Goal: Task Accomplishment & Management: Manage account settings

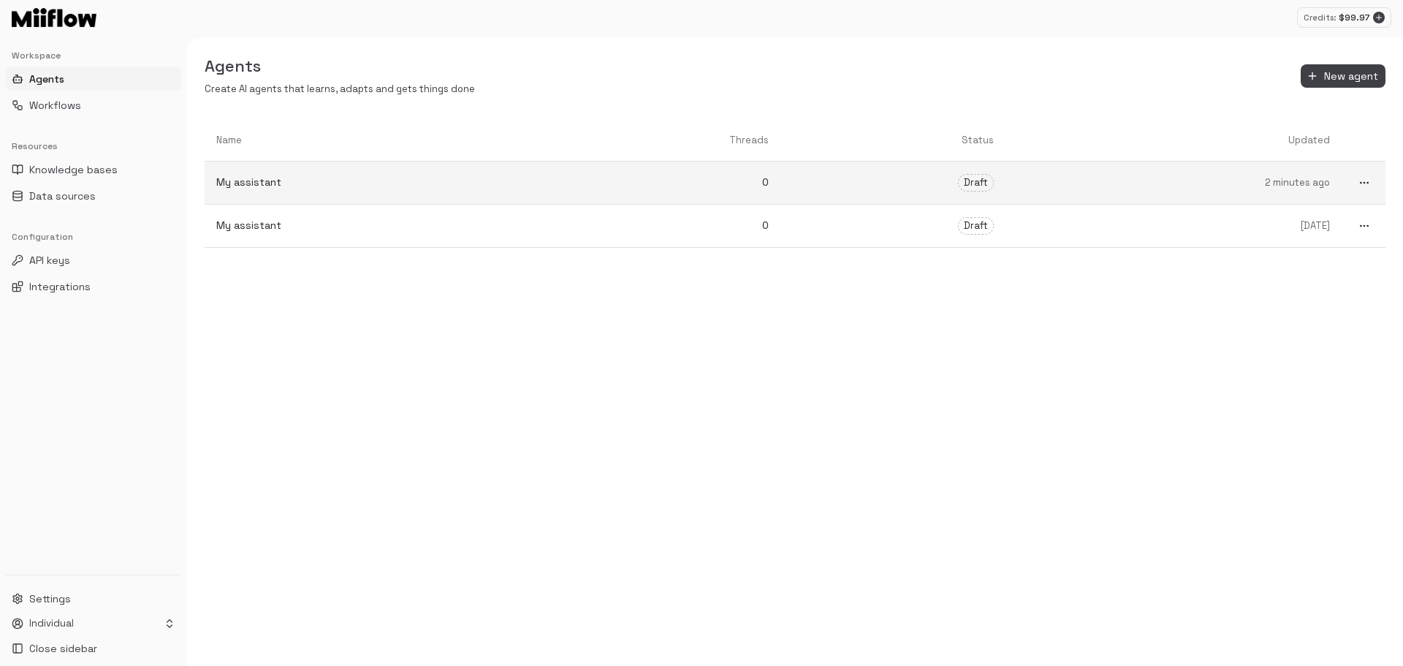
click at [411, 192] on link "My assistant" at bounding box center [373, 182] width 336 height 39
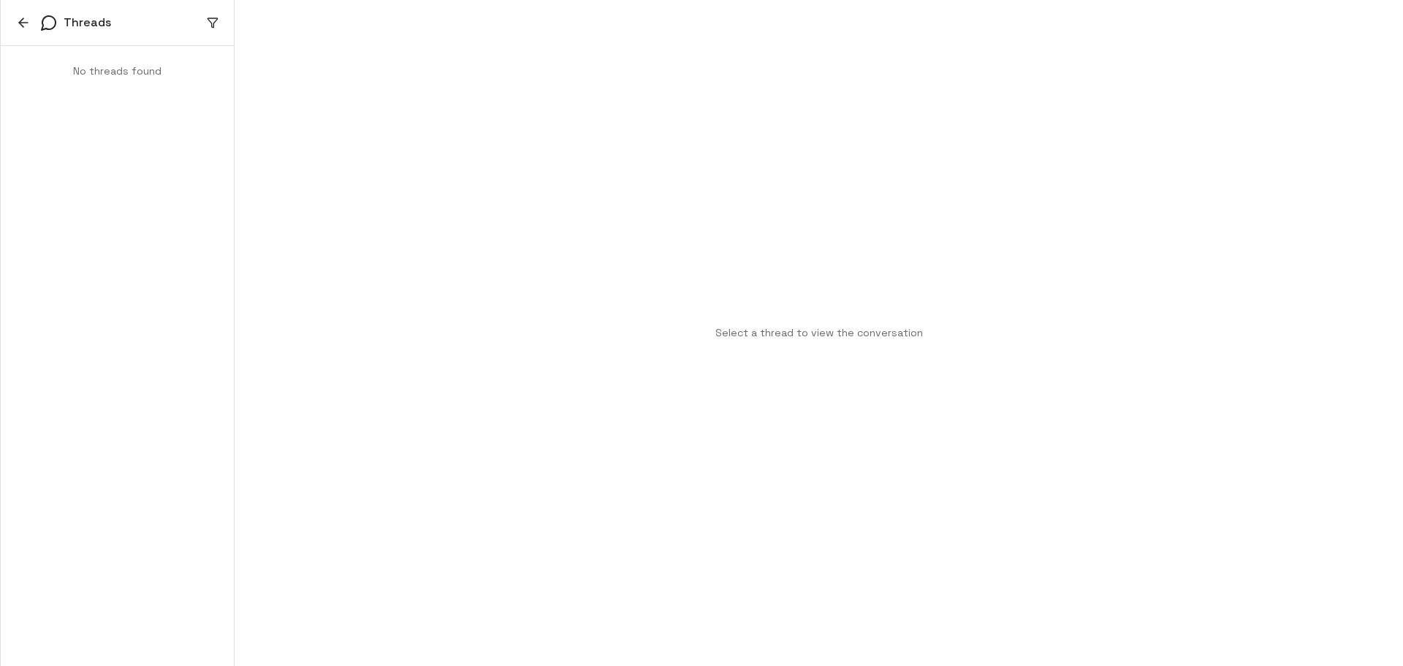
click at [15, 28] on button "button" at bounding box center [23, 23] width 22 height 22
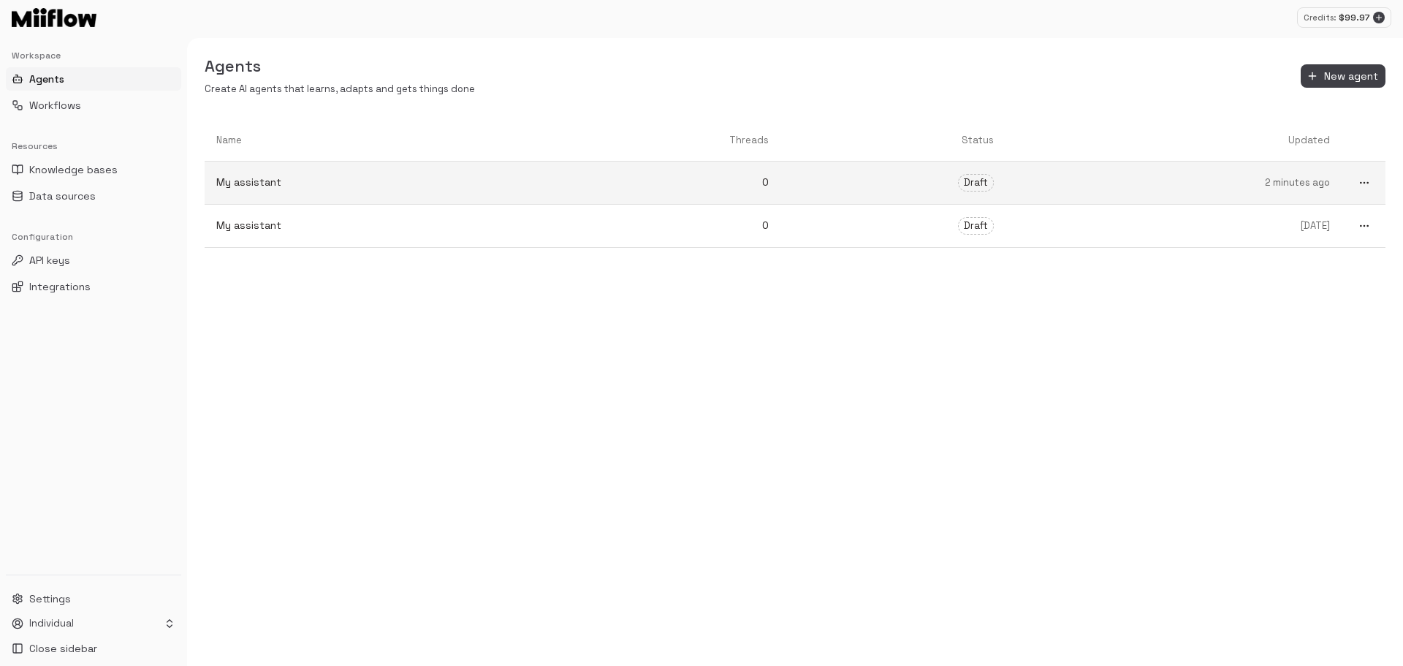
click at [305, 200] on link "My assistant" at bounding box center [373, 182] width 336 height 39
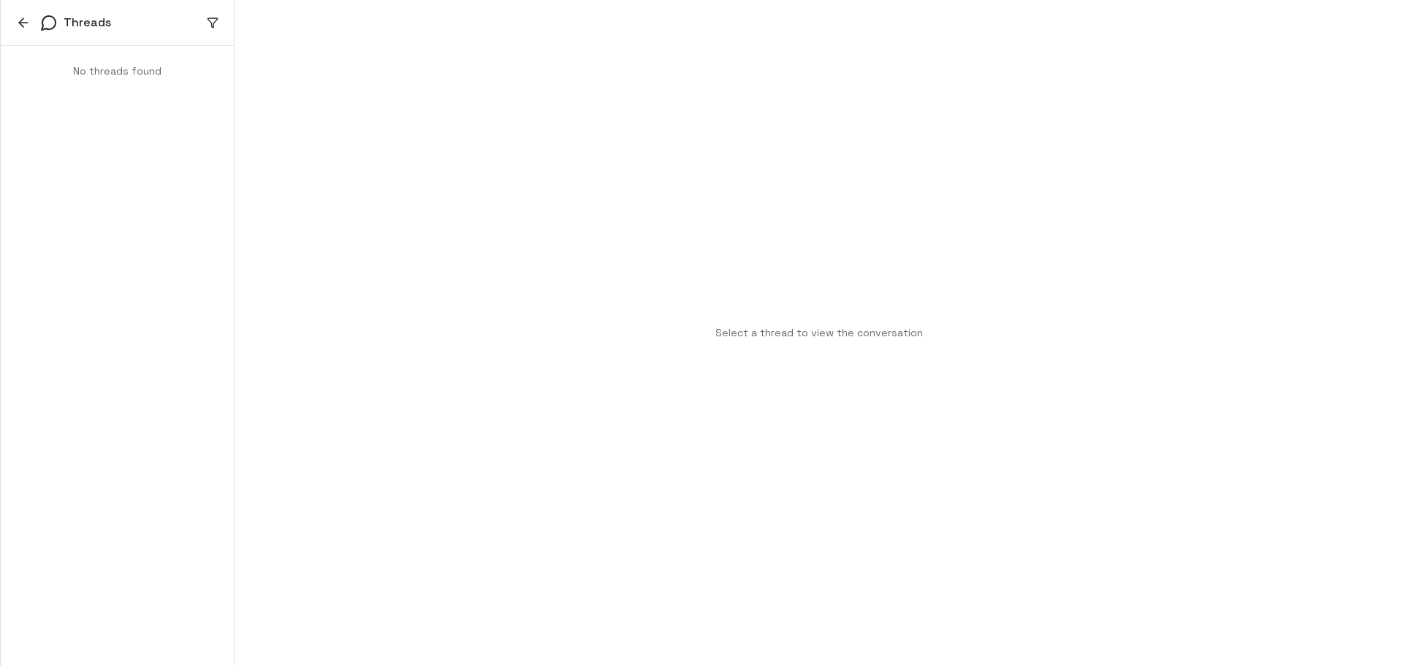
click at [24, 24] on icon "button" at bounding box center [23, 22] width 15 height 15
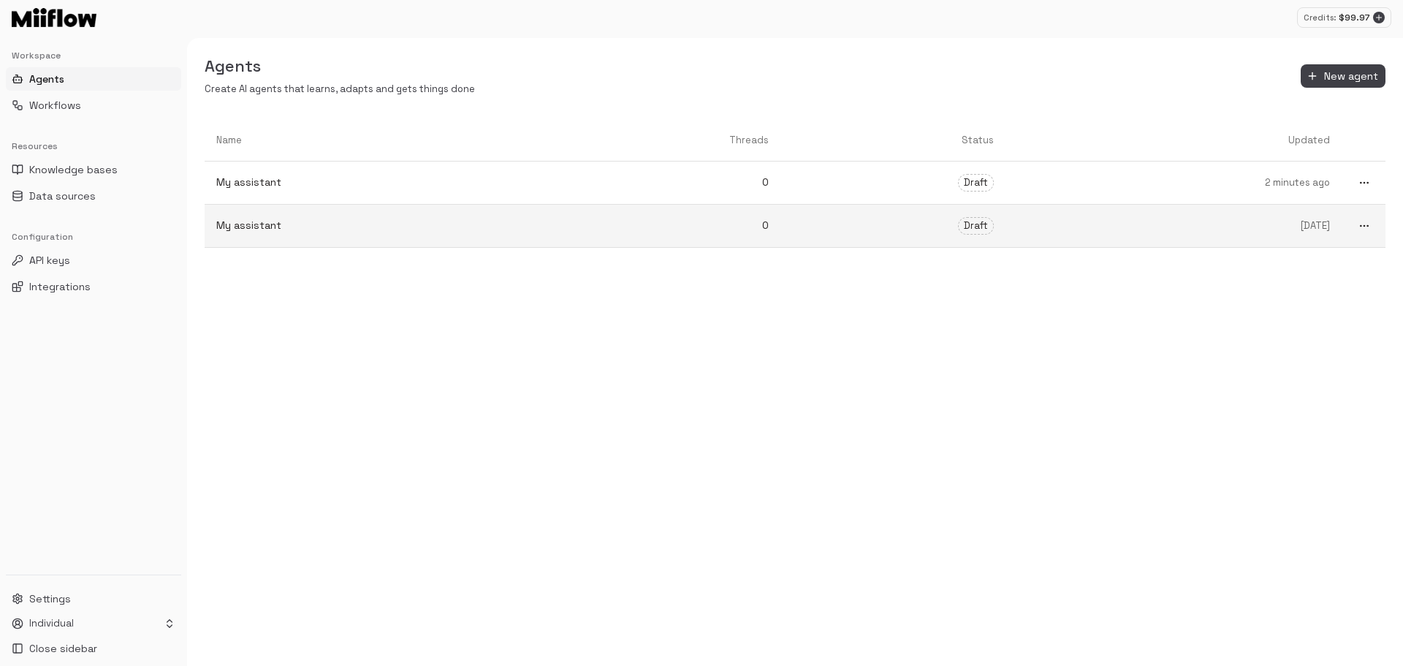
click at [435, 218] on p "My assistant" at bounding box center [372, 225] width 313 height 15
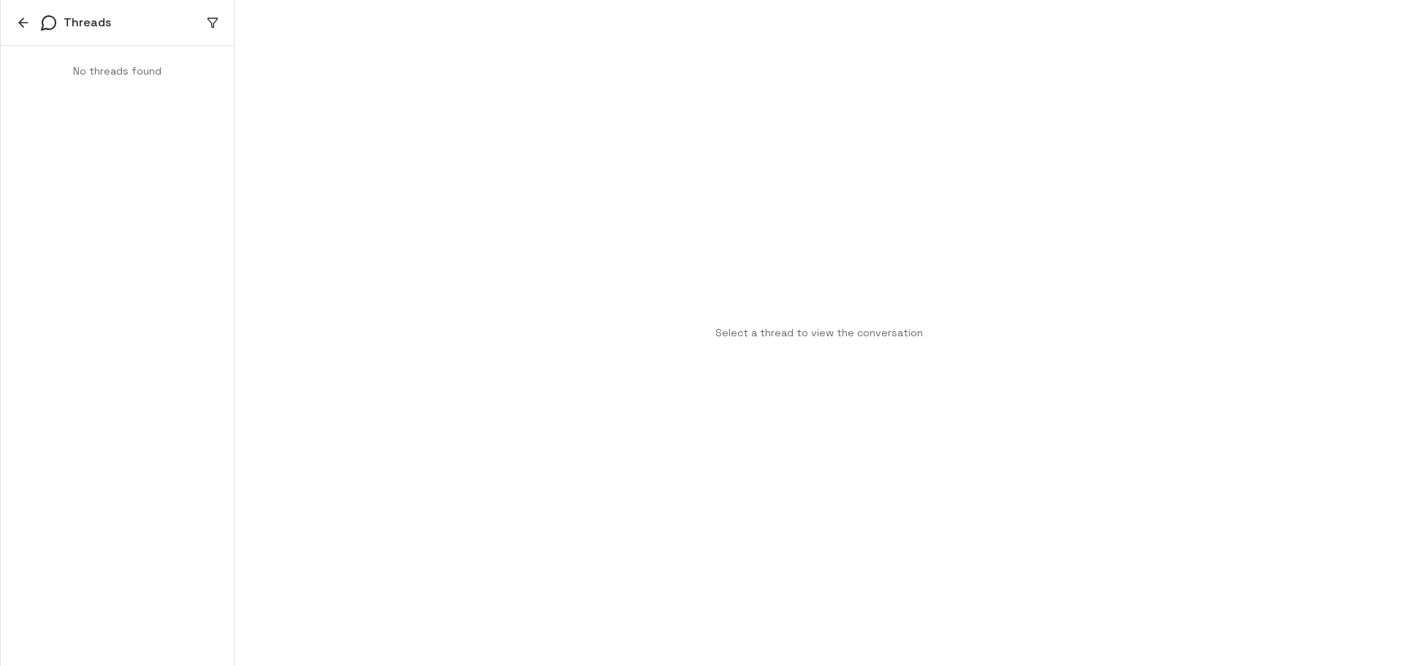
click at [11, 14] on div "Threads" at bounding box center [117, 23] width 233 height 46
click at [29, 26] on icon "button" at bounding box center [23, 22] width 15 height 15
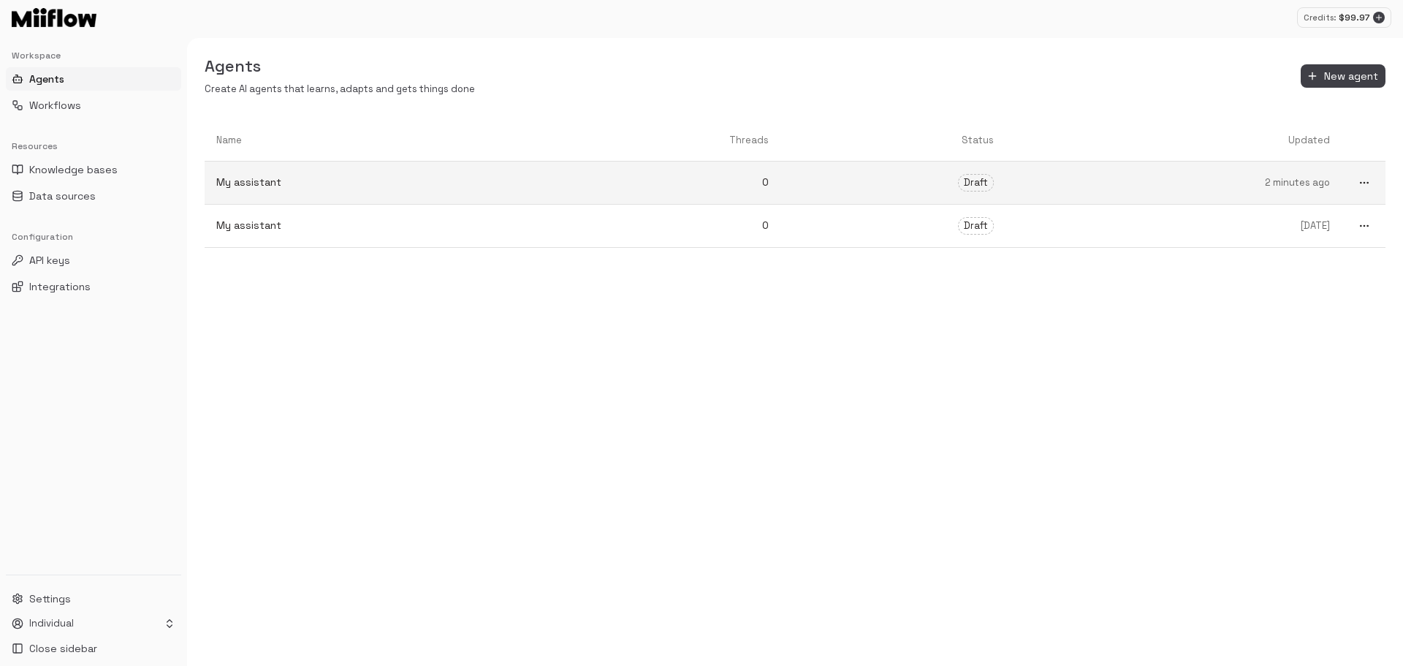
click at [805, 202] on link "Draft" at bounding box center [893, 182] width 225 height 41
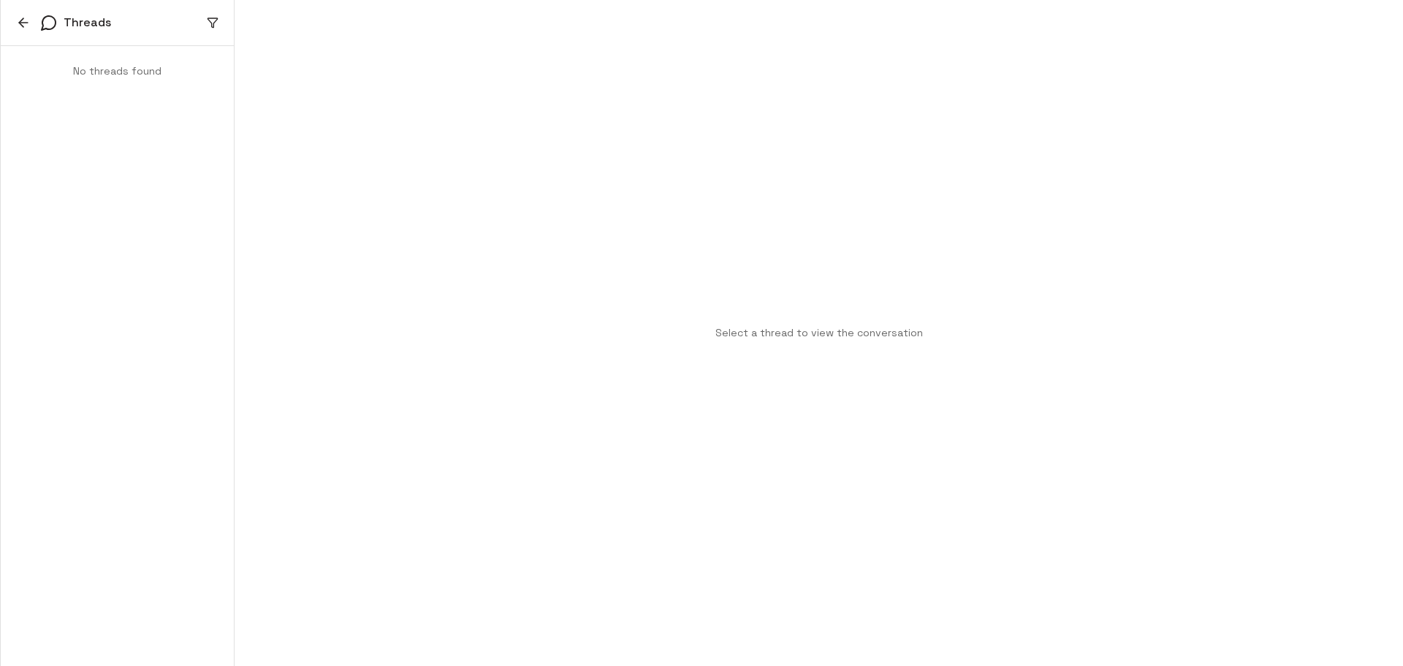
click at [12, 7] on div "Threads" at bounding box center [117, 23] width 233 height 46
click at [10, 17] on div "Threads" at bounding box center [117, 23] width 233 height 46
click at [17, 19] on icon "button" at bounding box center [23, 22] width 15 height 15
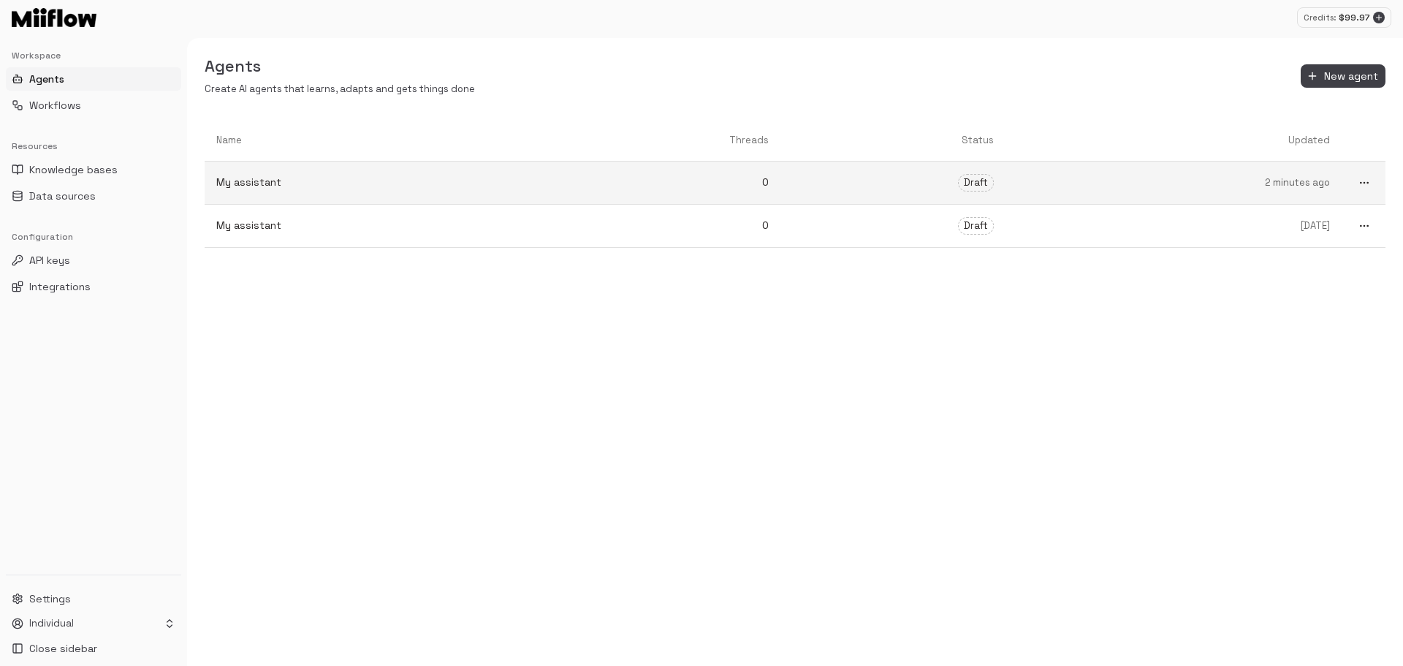
click at [1361, 183] on circle "more" at bounding box center [1361, 182] width 1 height 1
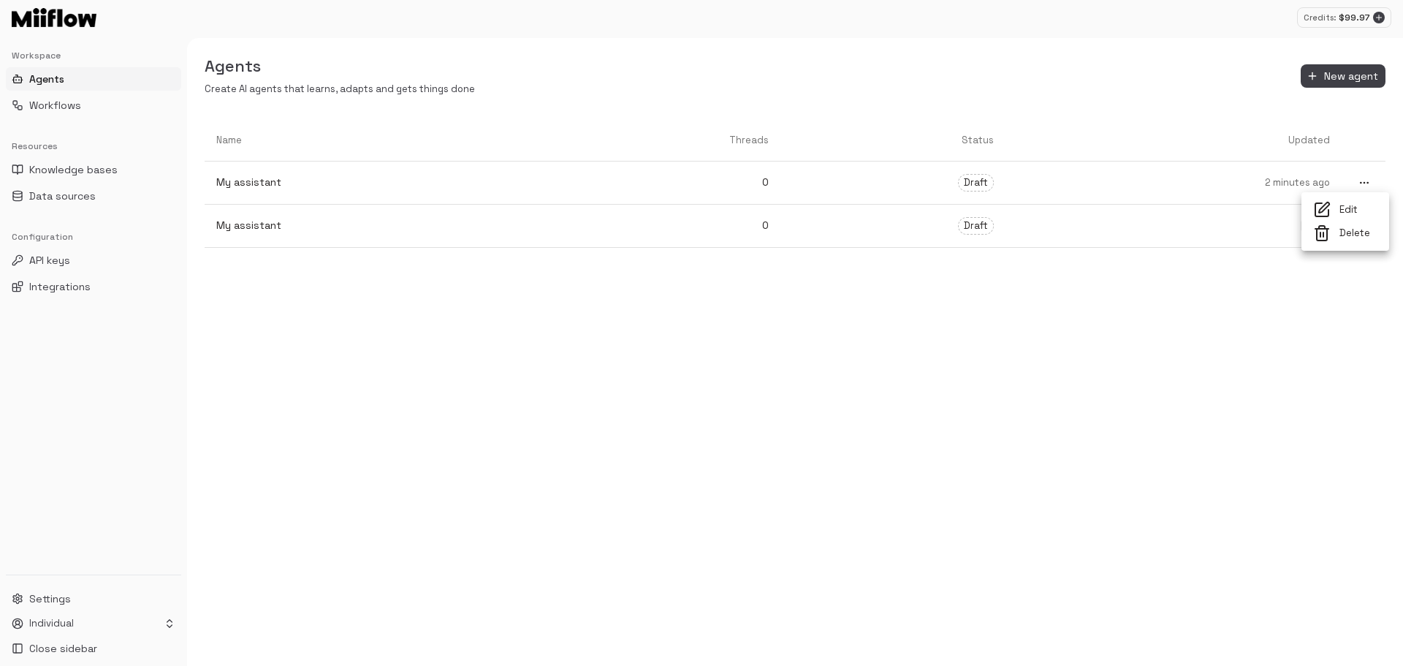
click at [1349, 202] on li "Edit" at bounding box center [1346, 209] width 88 height 23
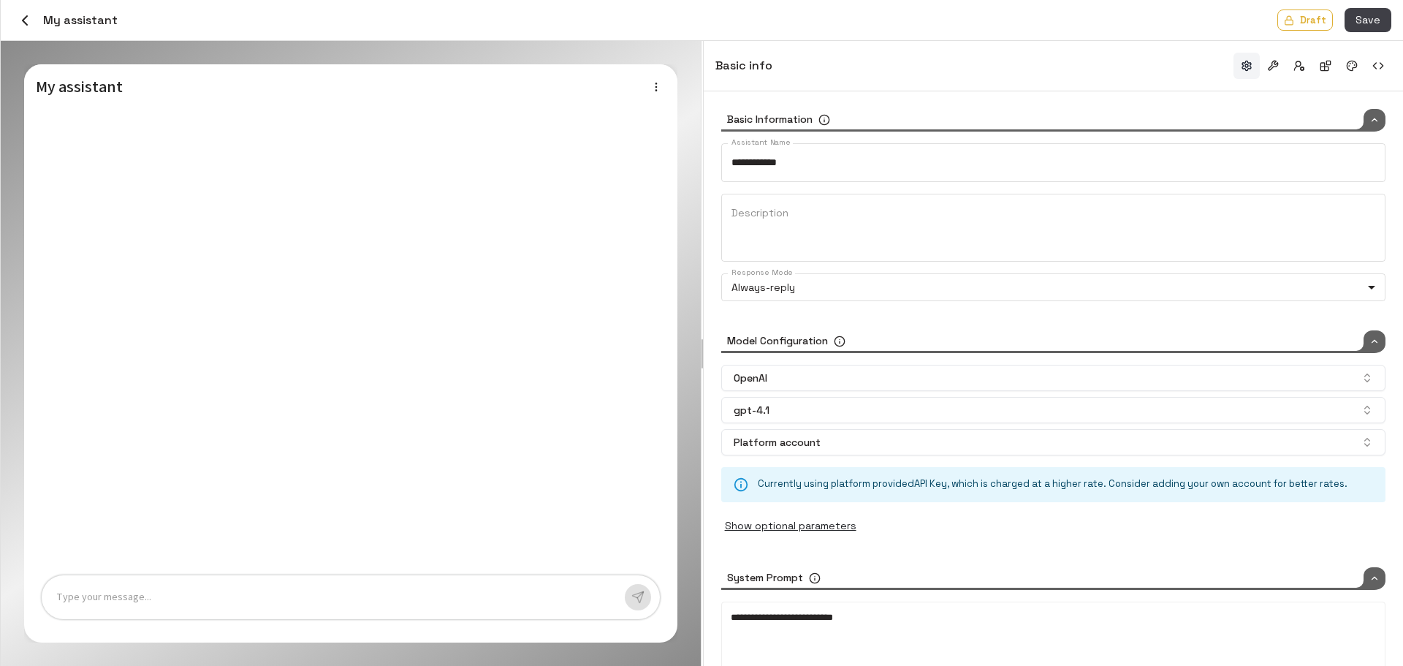
click at [381, 601] on p at bounding box center [334, 597] width 557 height 17
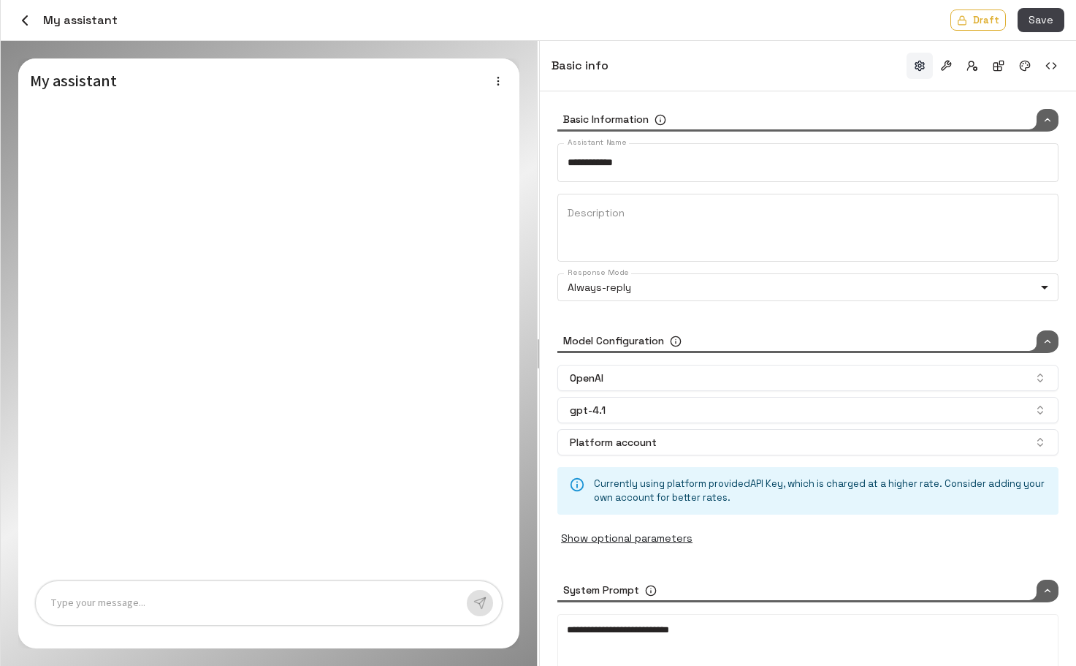
click at [229, 602] on p at bounding box center [252, 603] width 405 height 17
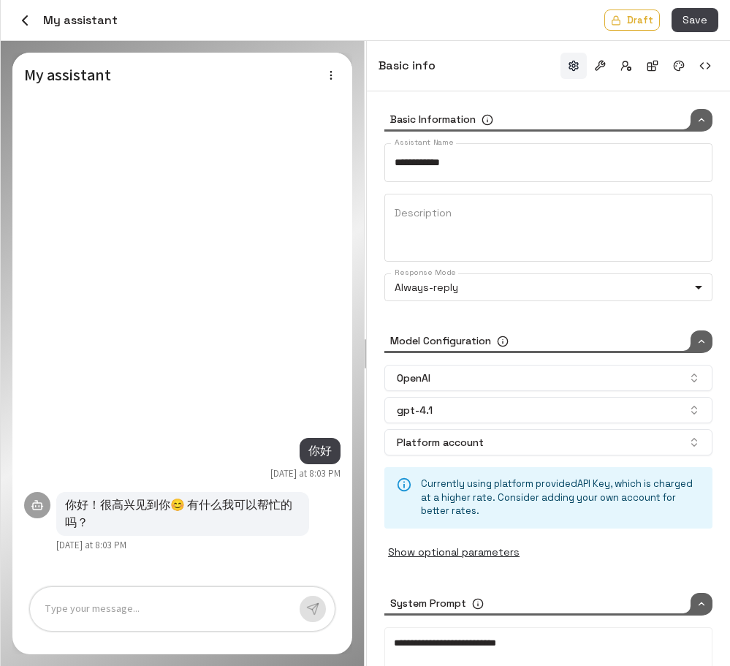
click at [153, 623] on div "Type your message..." at bounding box center [182, 609] width 305 height 44
click at [159, 618] on div "Type your message..." at bounding box center [182, 609] width 305 height 44
click at [164, 606] on div at bounding box center [166, 609] width 243 height 17
